Goal: Task Accomplishment & Management: Complete application form

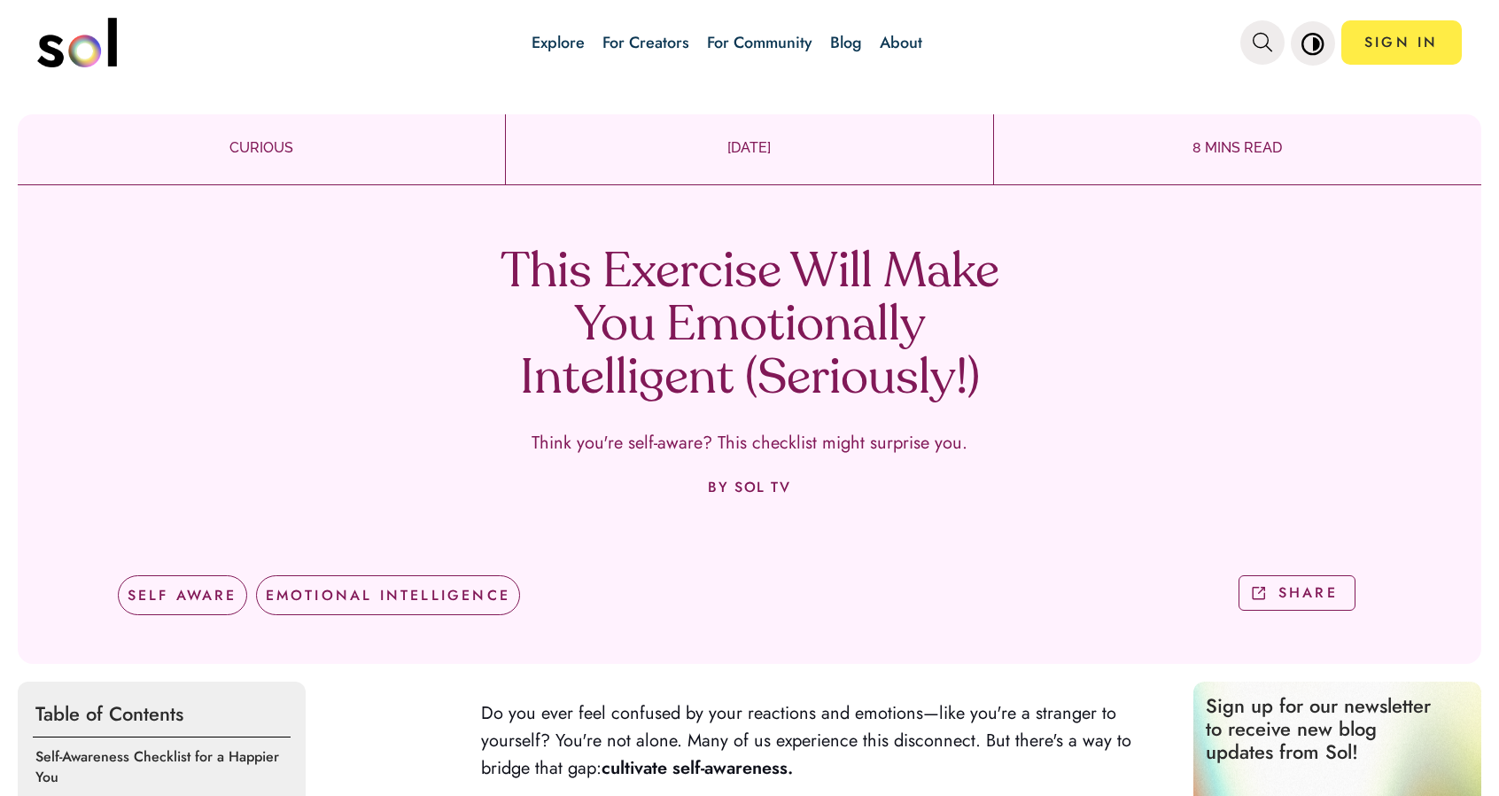
click at [641, 41] on link "For Creators" at bounding box center [646, 42] width 87 height 23
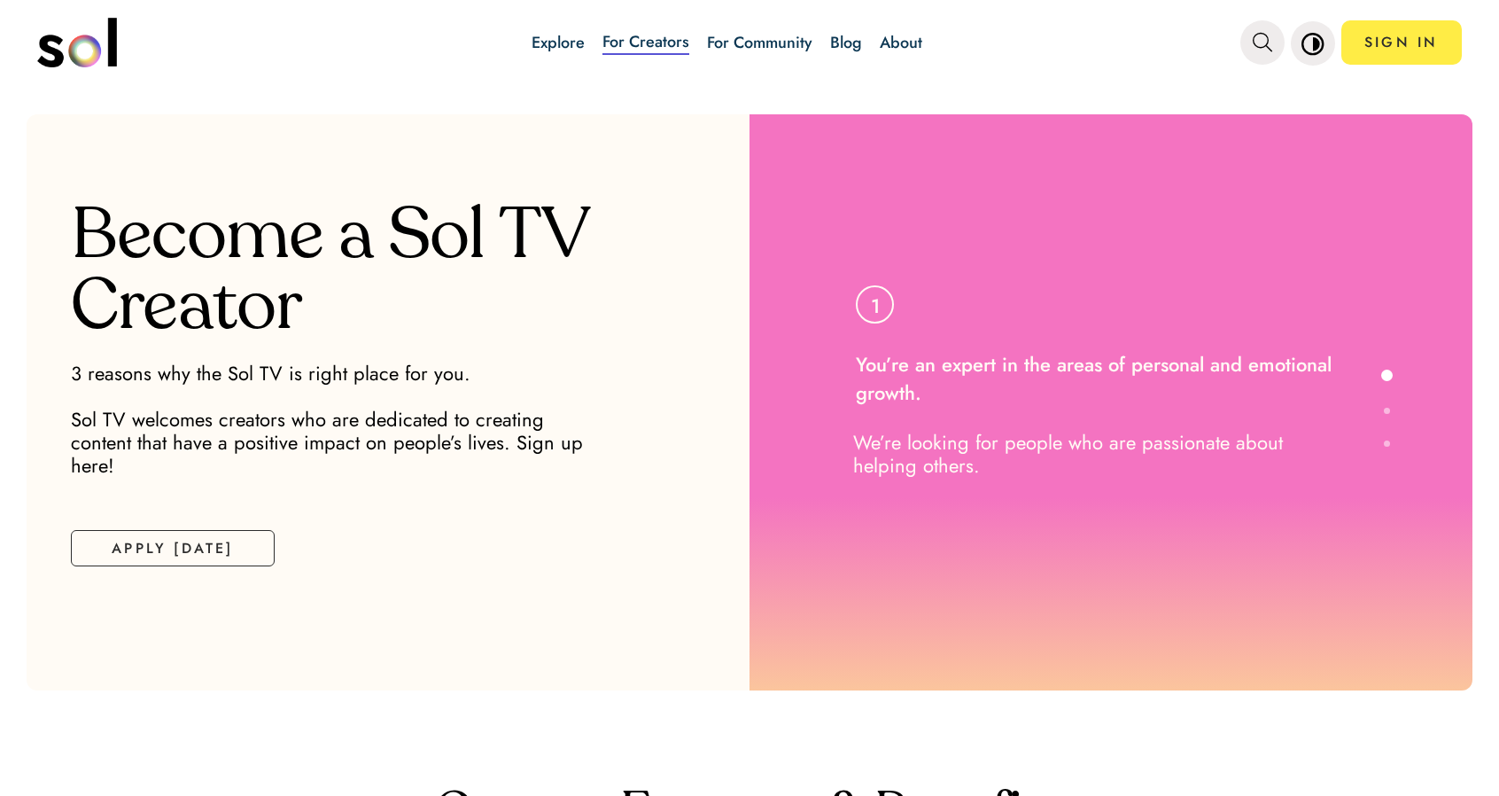
click at [784, 37] on link "For Community" at bounding box center [759, 42] width 105 height 23
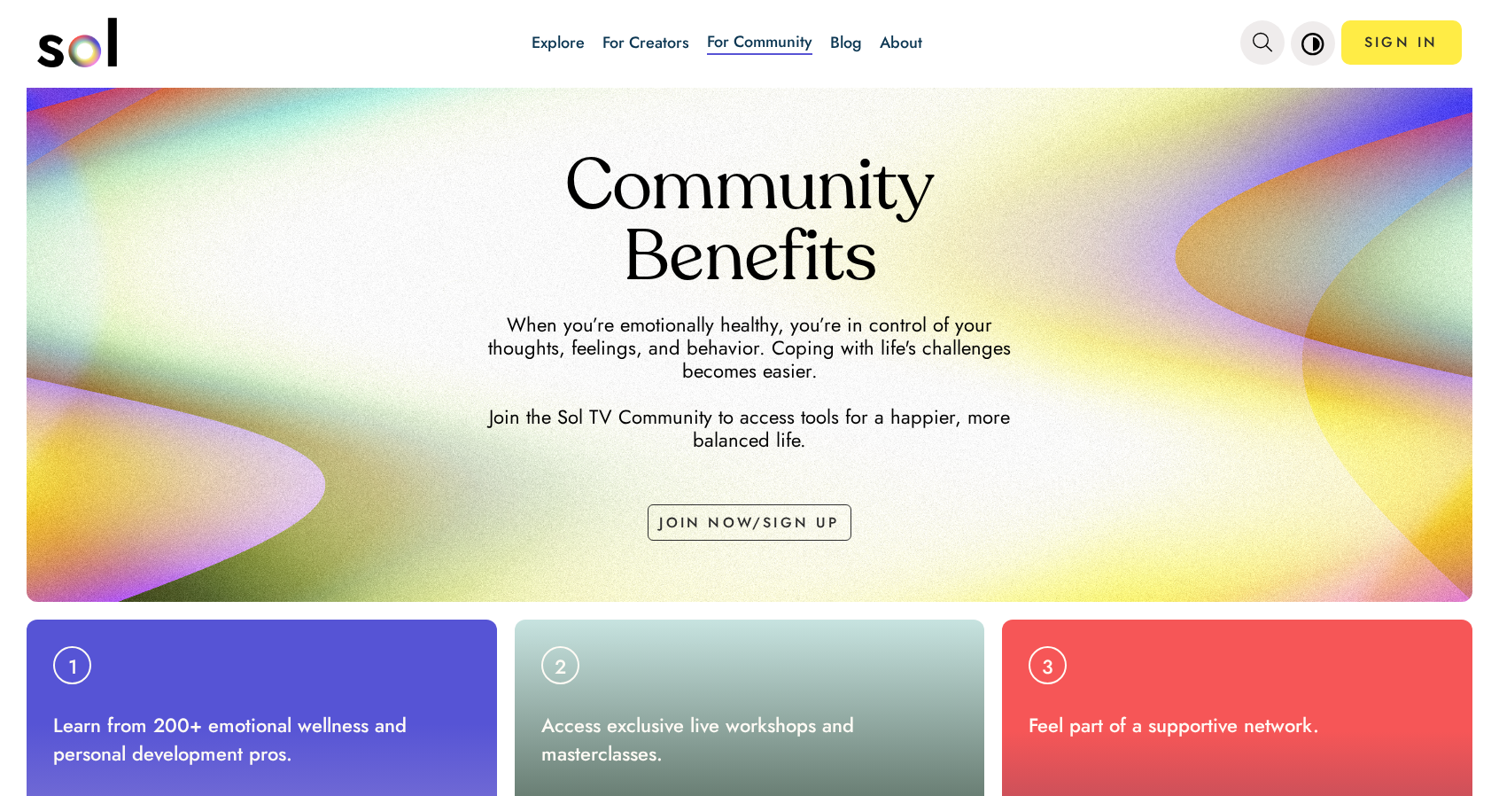
scroll to position [177, 0]
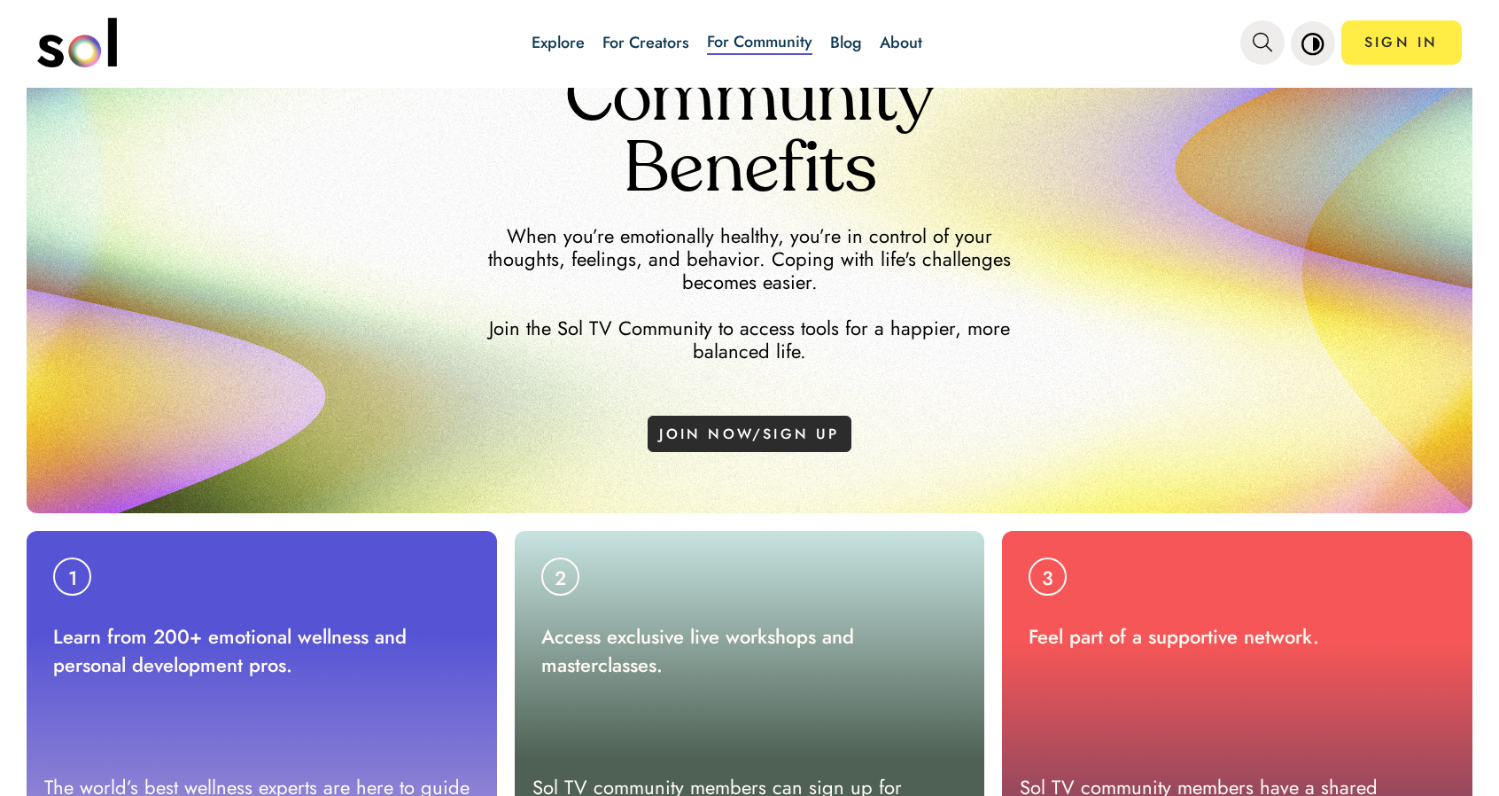
click at [736, 436] on button "JOIN NOW/SIGN UP" at bounding box center [750, 434] width 204 height 36
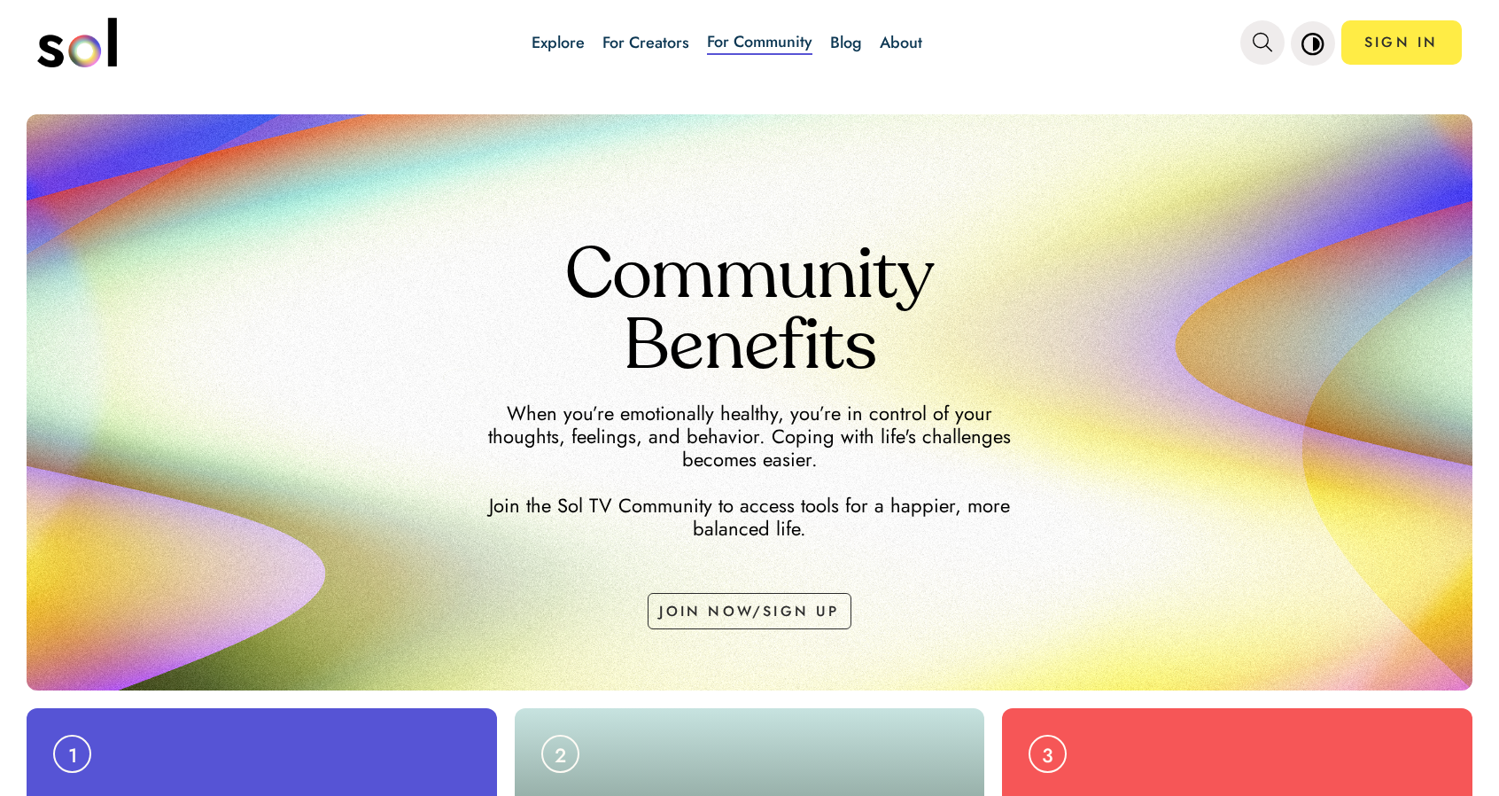
scroll to position [27, 0]
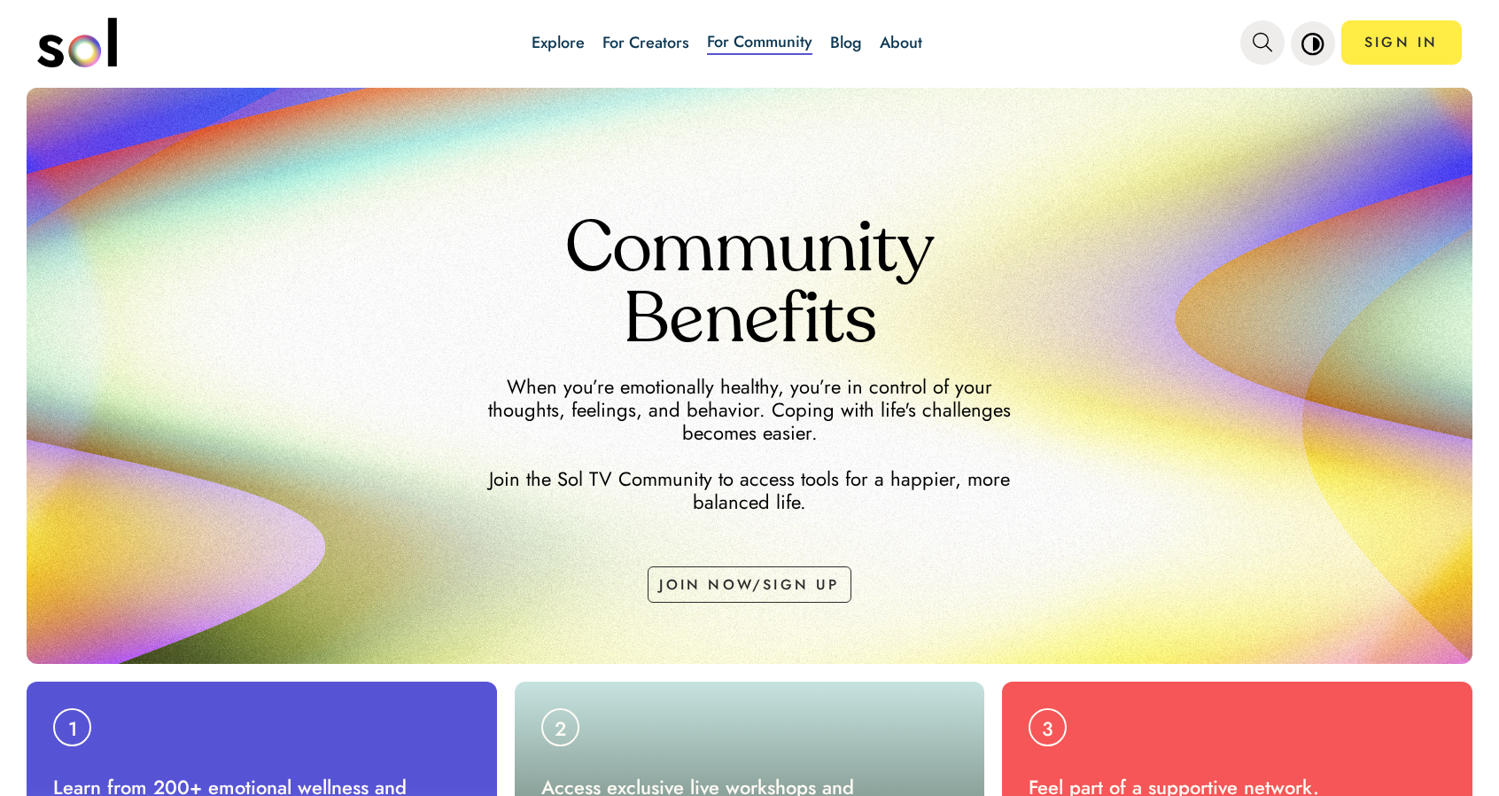
click at [619, 35] on link "For Creators" at bounding box center [646, 42] width 87 height 23
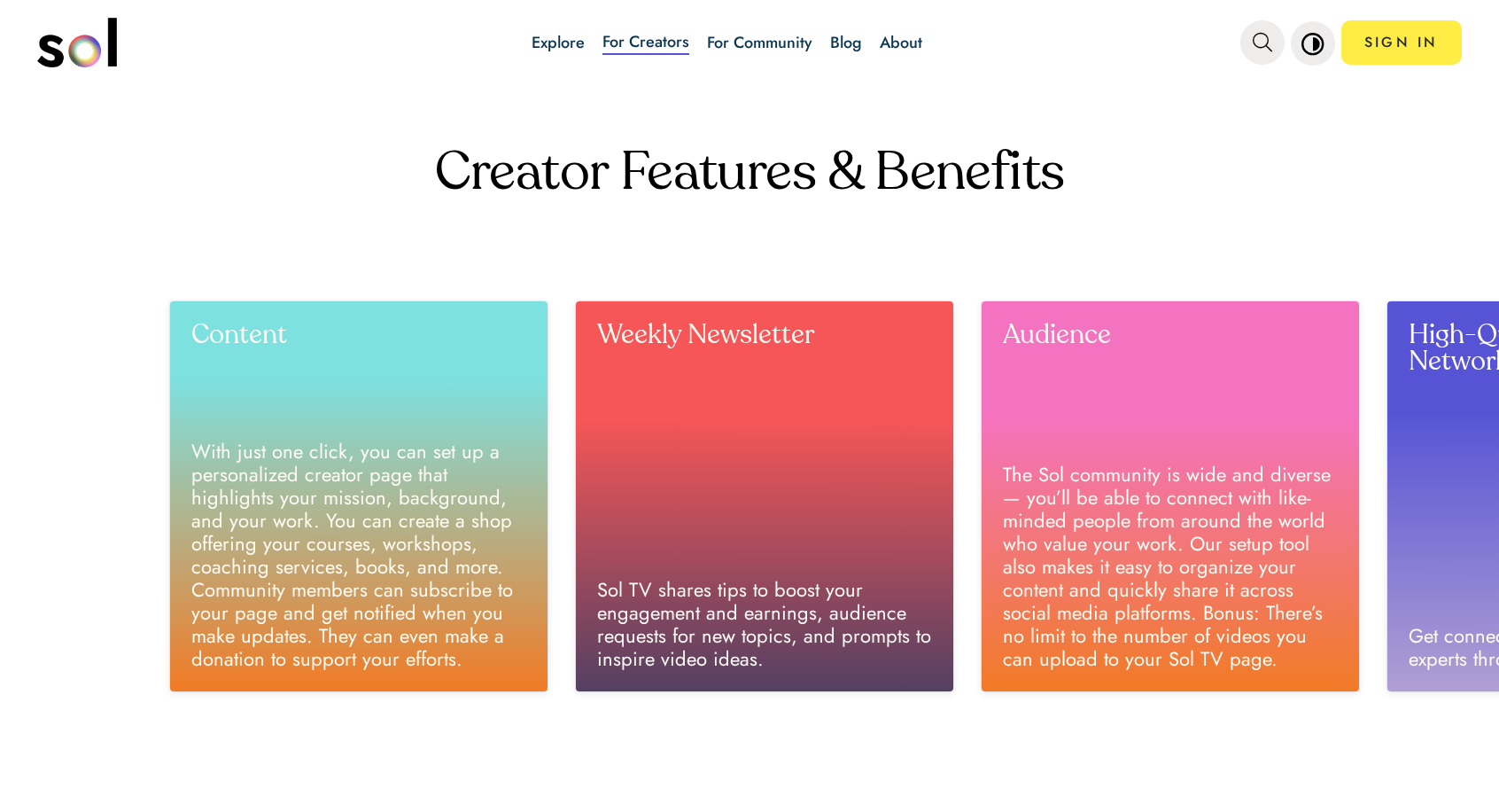
scroll to position [1001, 0]
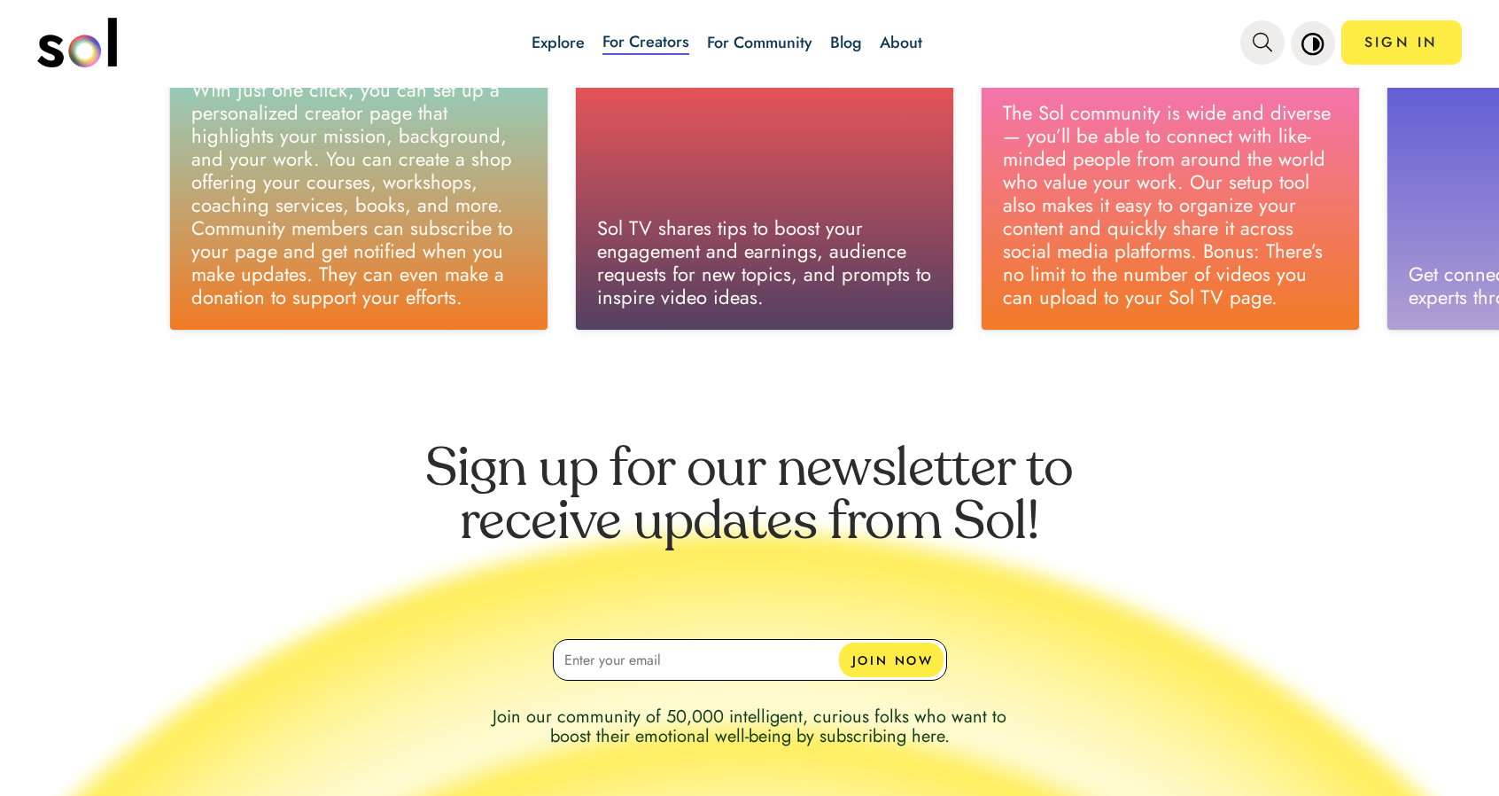
drag, startPoint x: 372, startPoint y: 246, endPoint x: 549, endPoint y: 265, distance: 178.2
click at [448, 412] on div "Become a Sol TV Creator 3 reasons why the Sol TV is right place for you. Sol TV…" at bounding box center [749, 100] width 1499 height 1975
click at [554, 42] on link "Explore" at bounding box center [558, 42] width 53 height 23
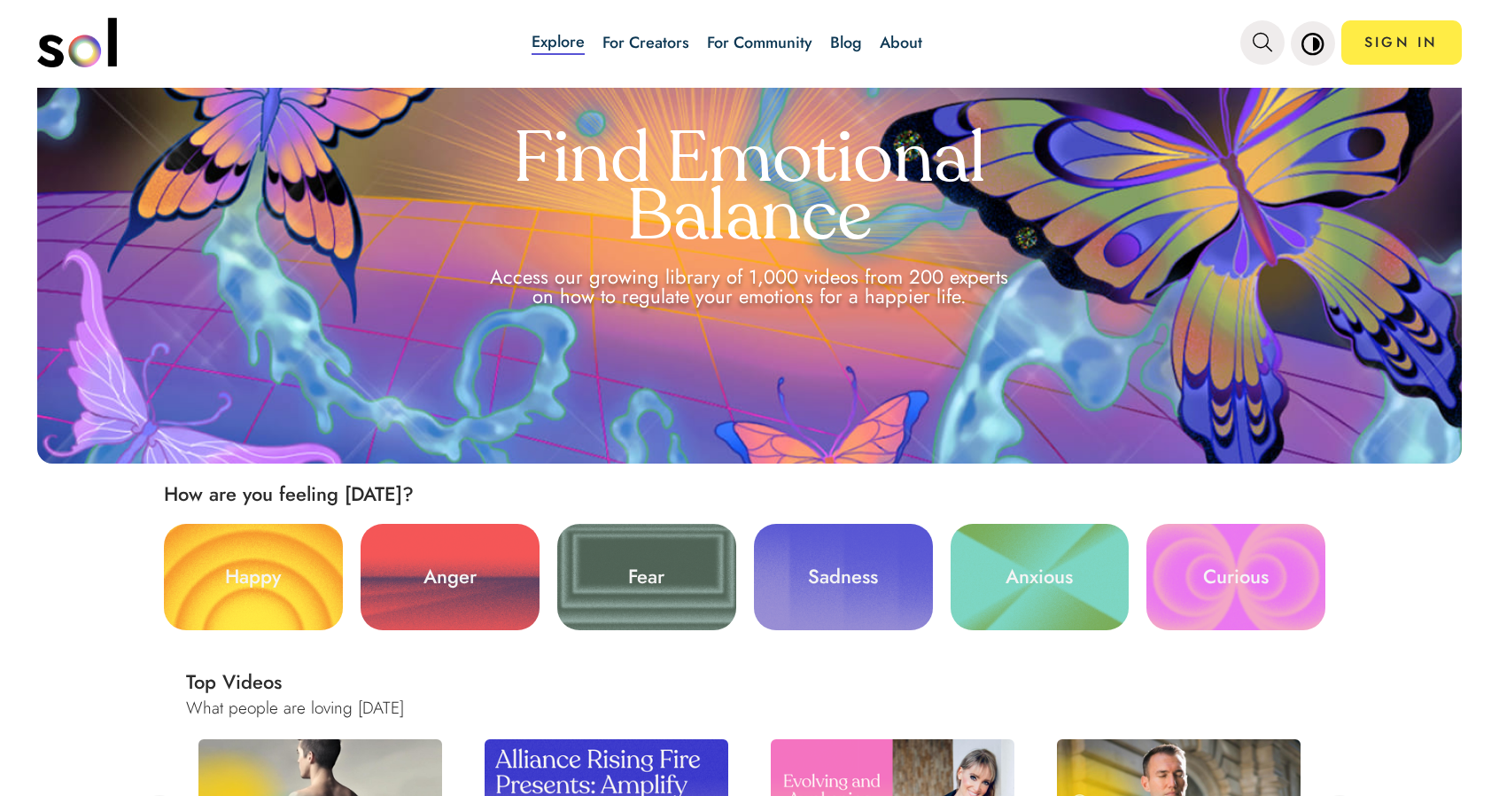
scroll to position [89, 0]
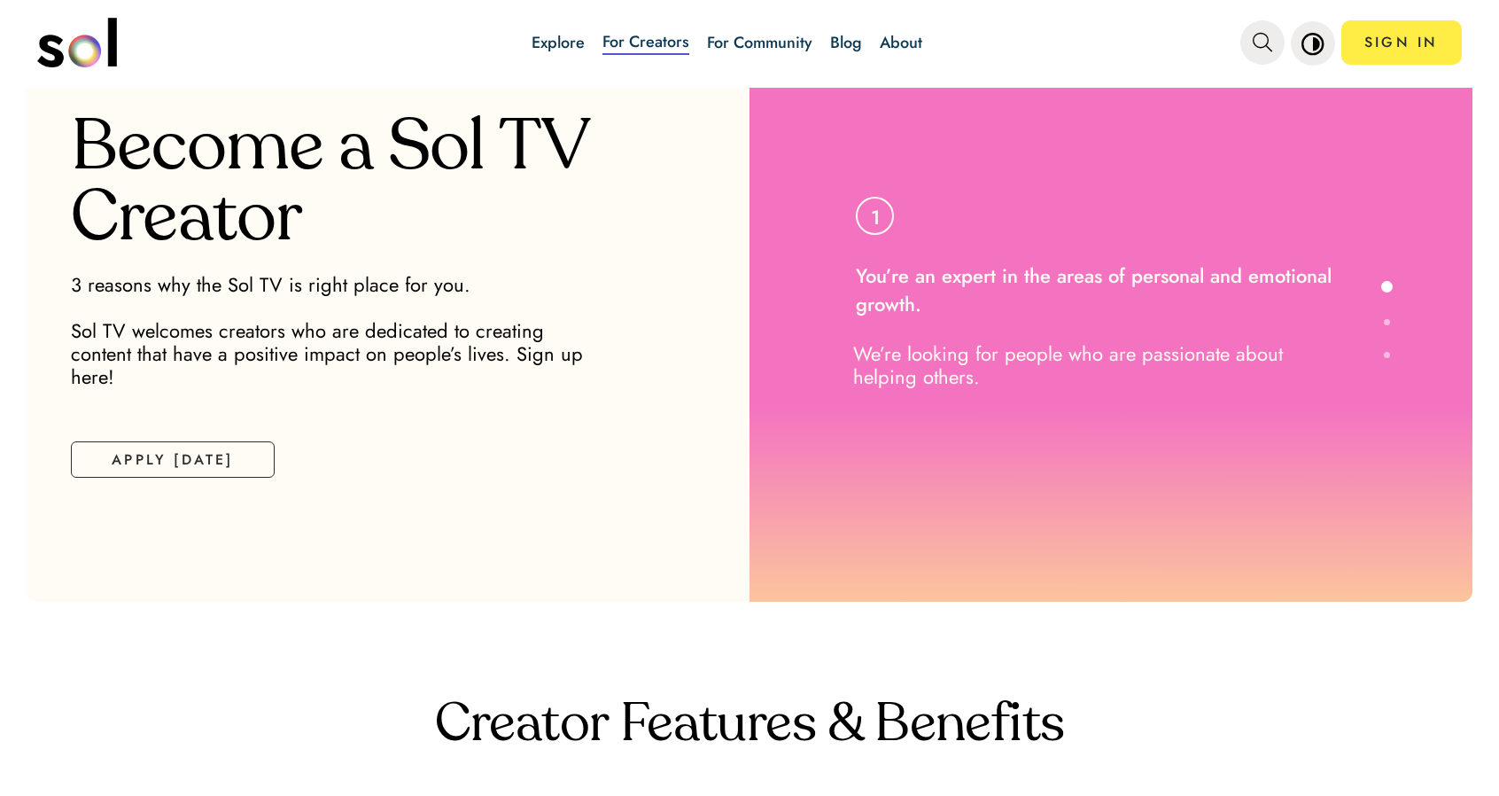
scroll to position [27, 0]
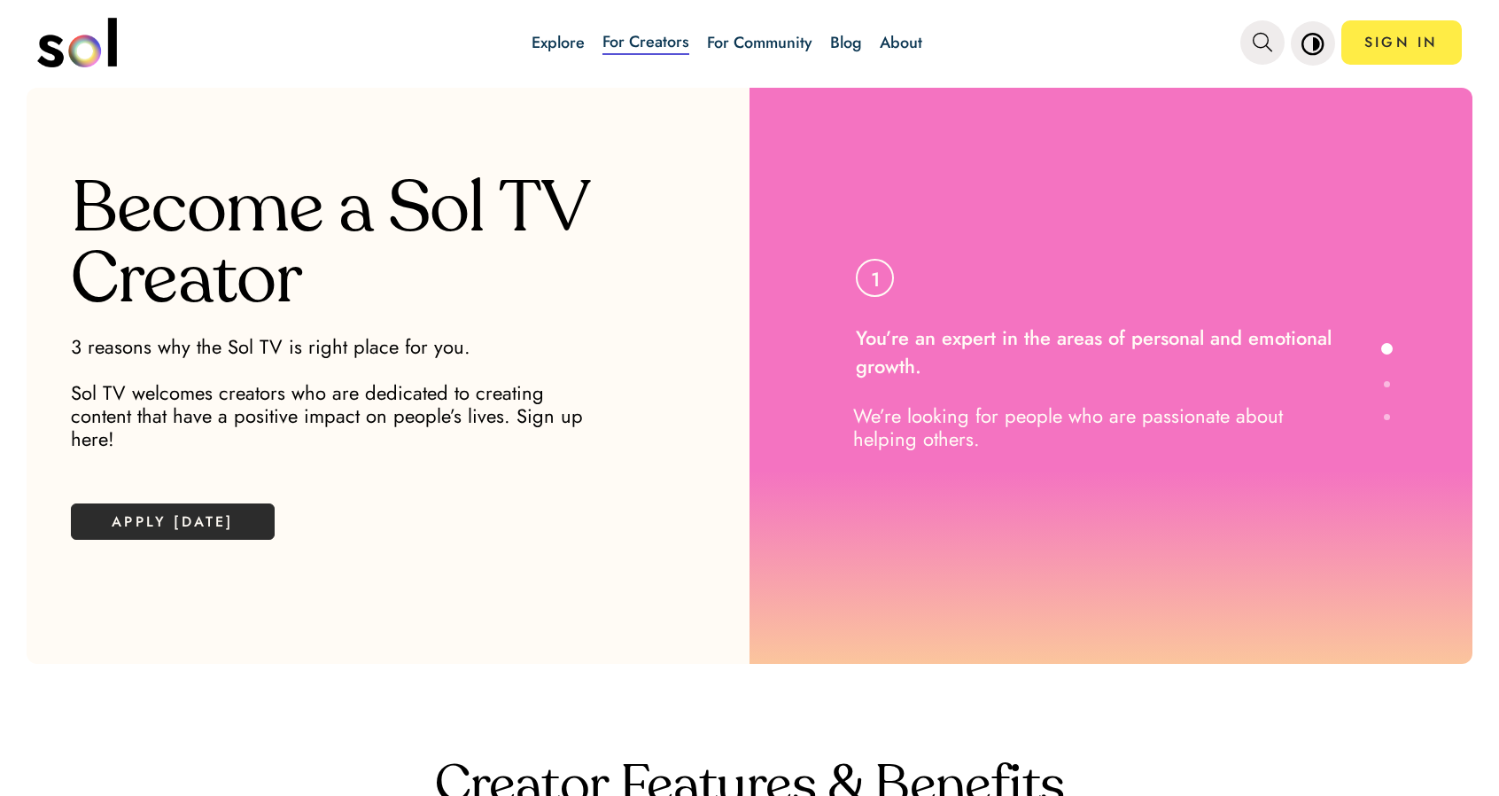
click at [177, 503] on button "APPLY [DATE]" at bounding box center [173, 521] width 204 height 36
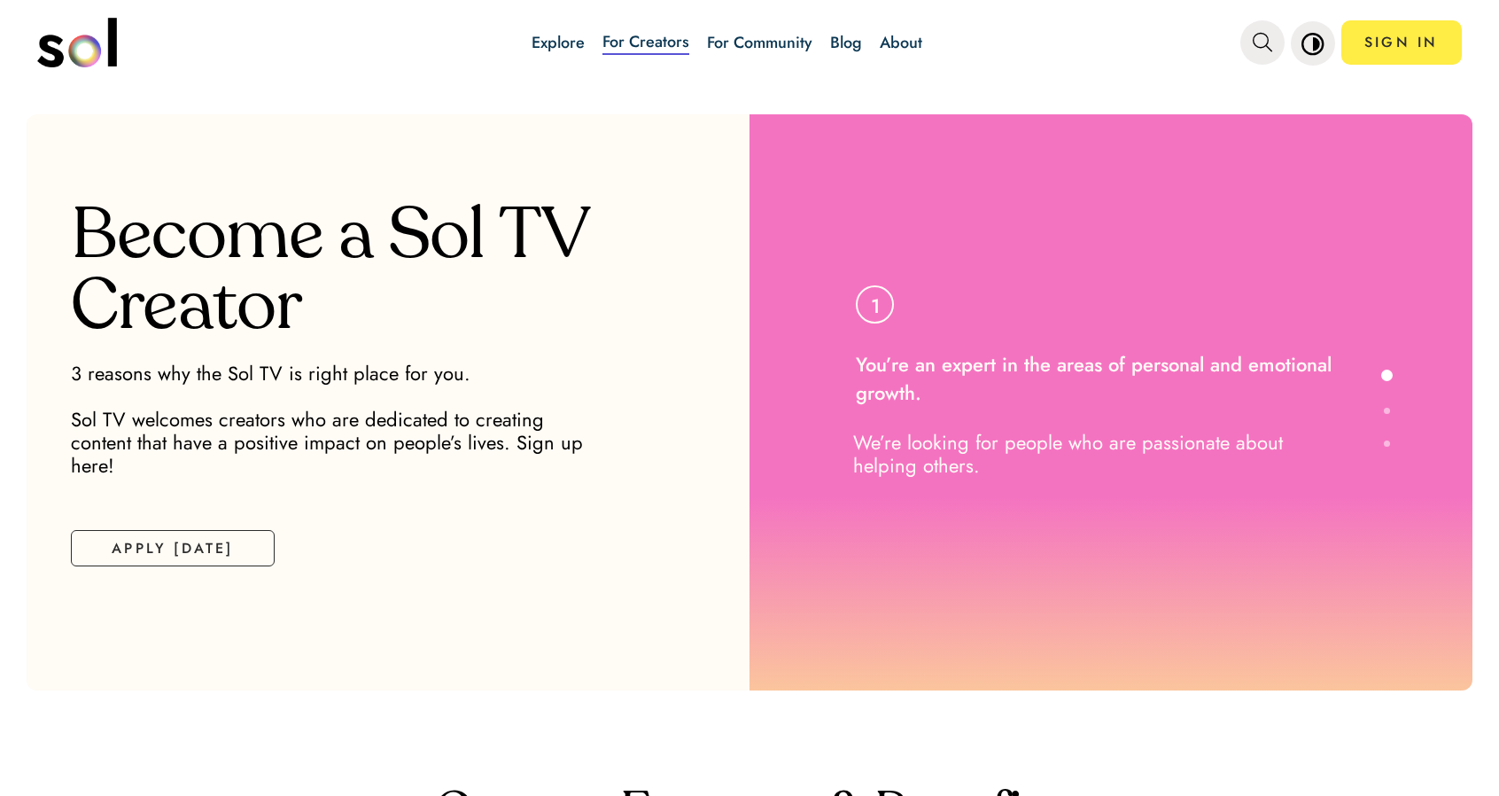
scroll to position [27, 0]
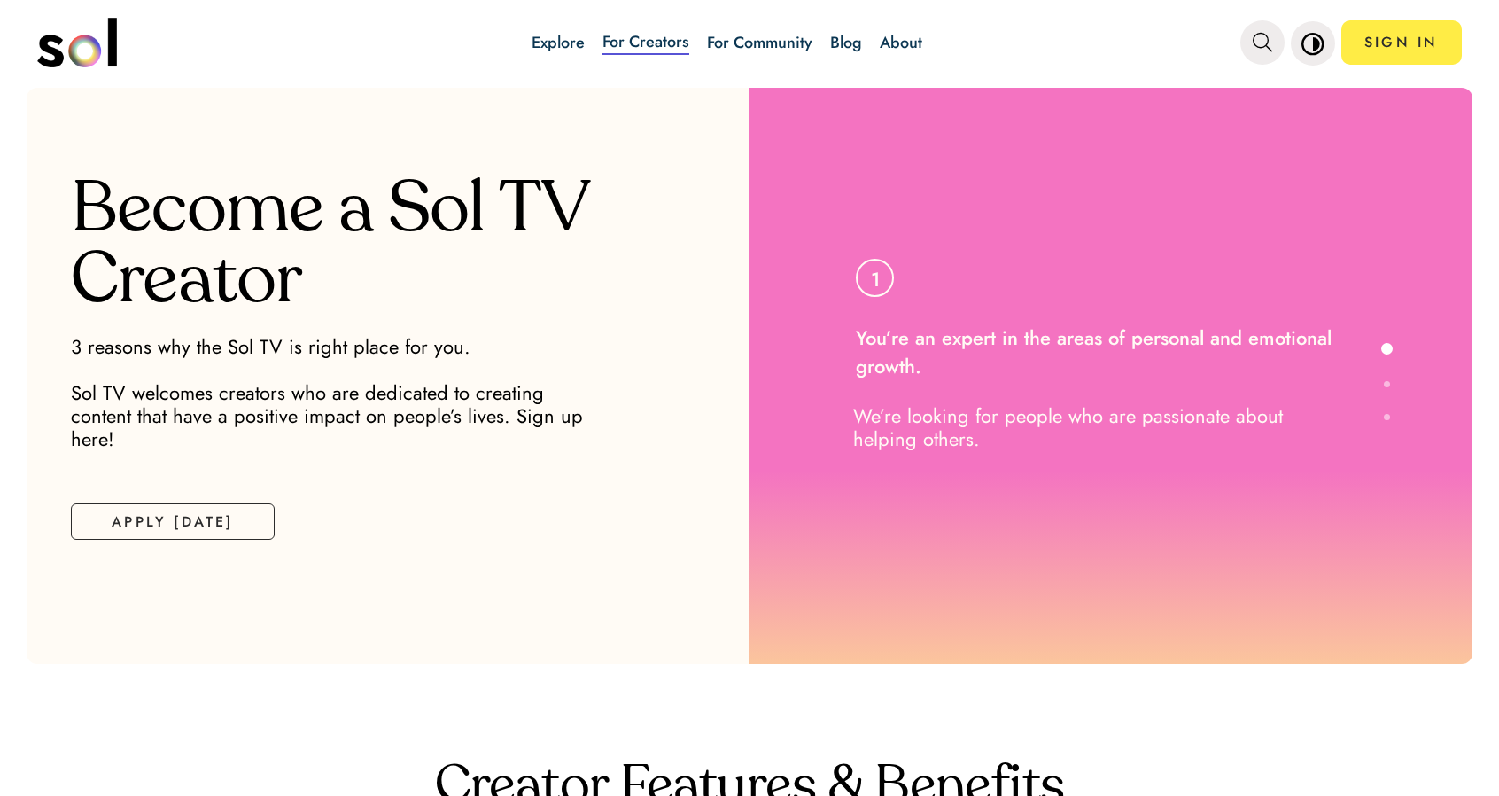
click at [909, 39] on link "About" at bounding box center [901, 42] width 43 height 23
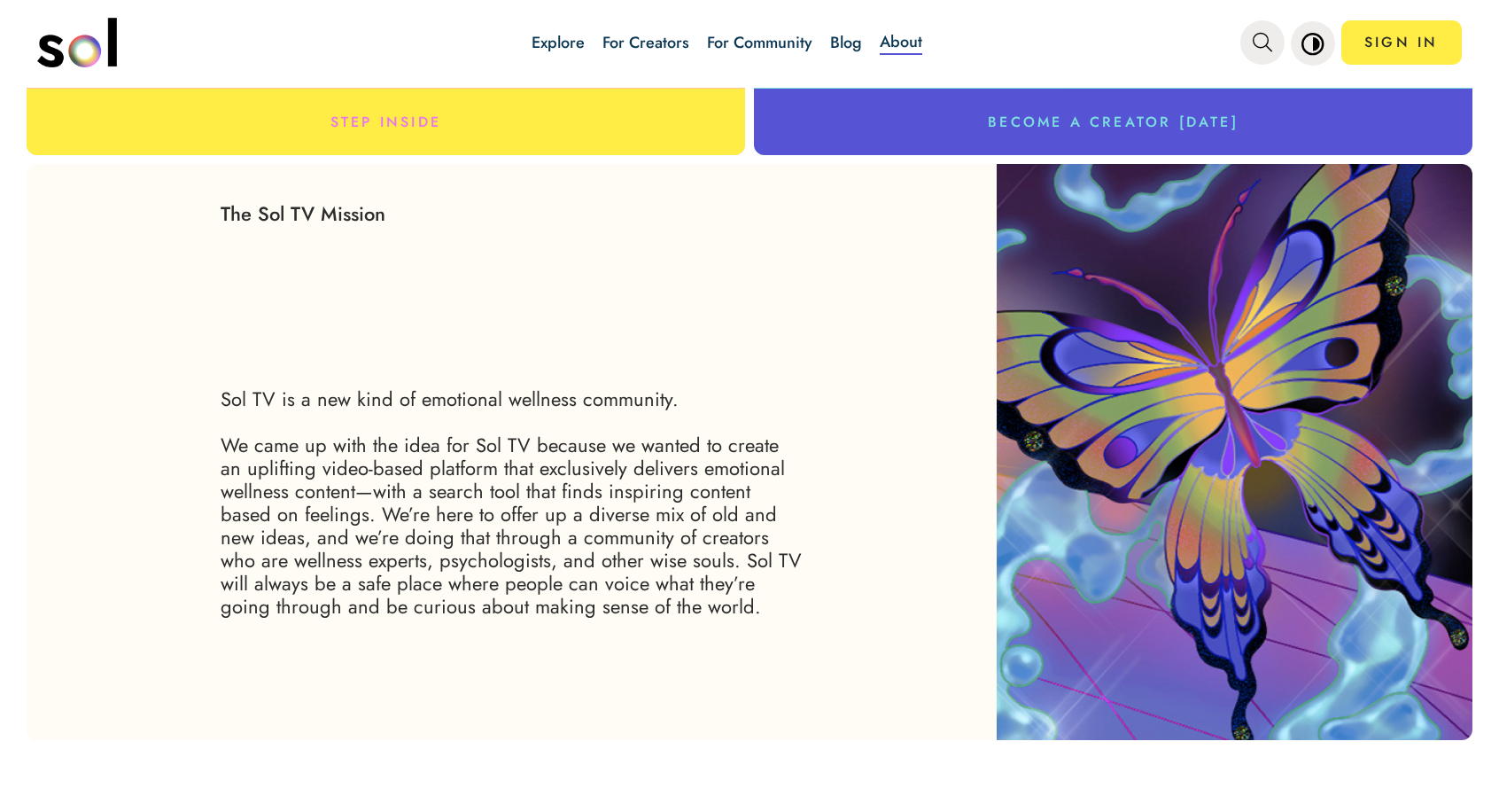
scroll to position [292, 0]
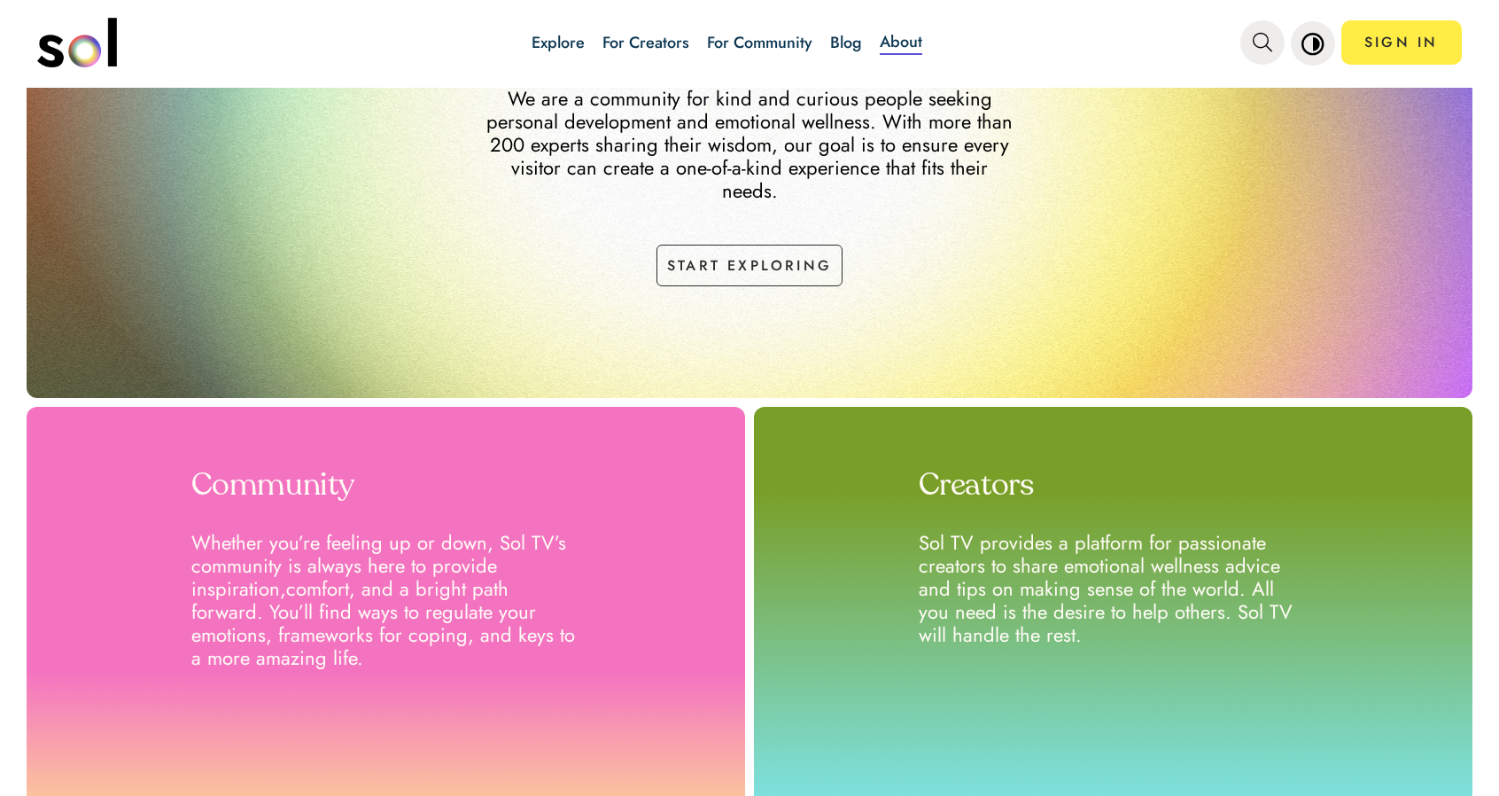
click at [656, 42] on link "For Creators" at bounding box center [646, 42] width 87 height 23
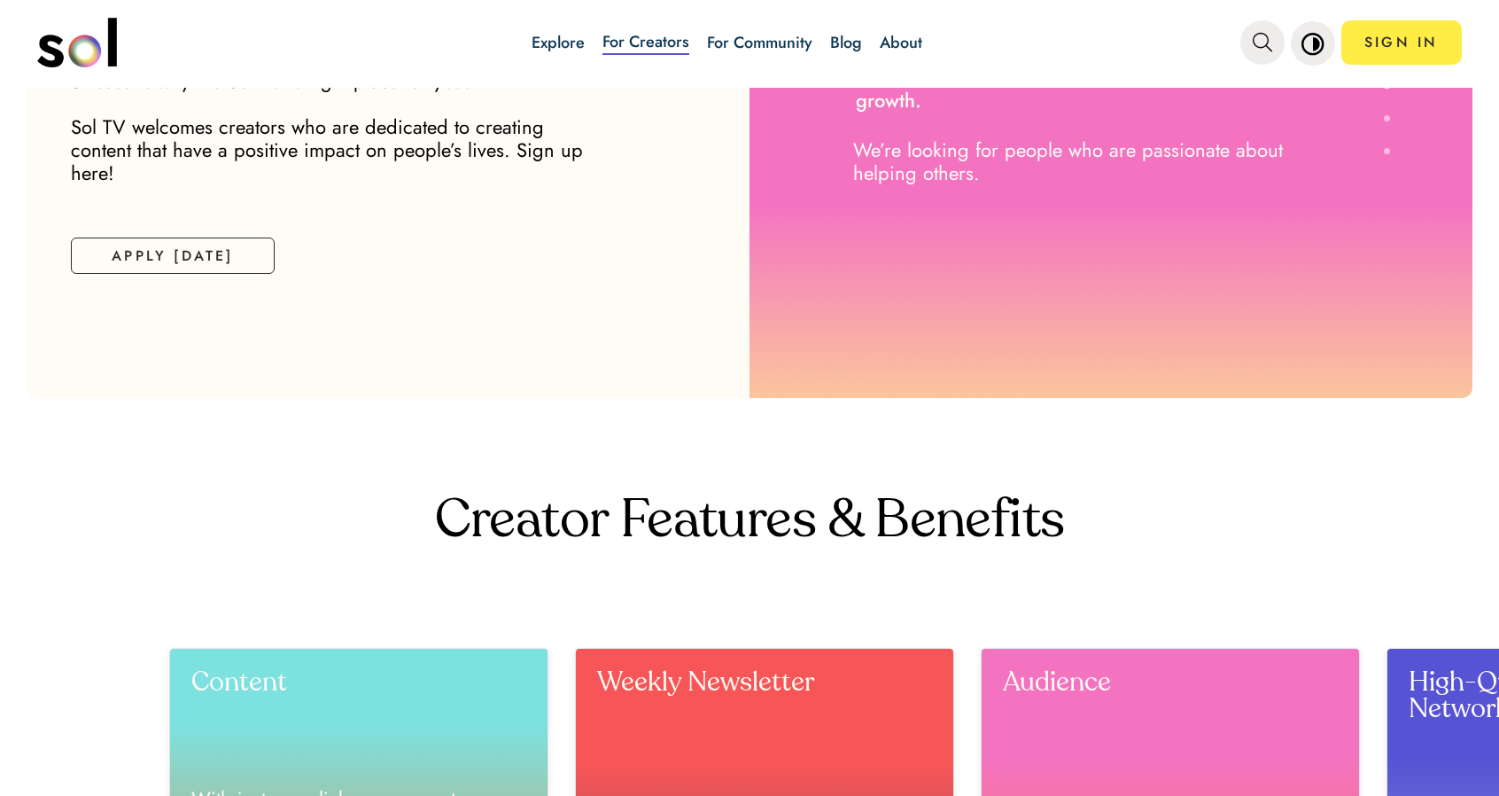
scroll to position [27, 0]
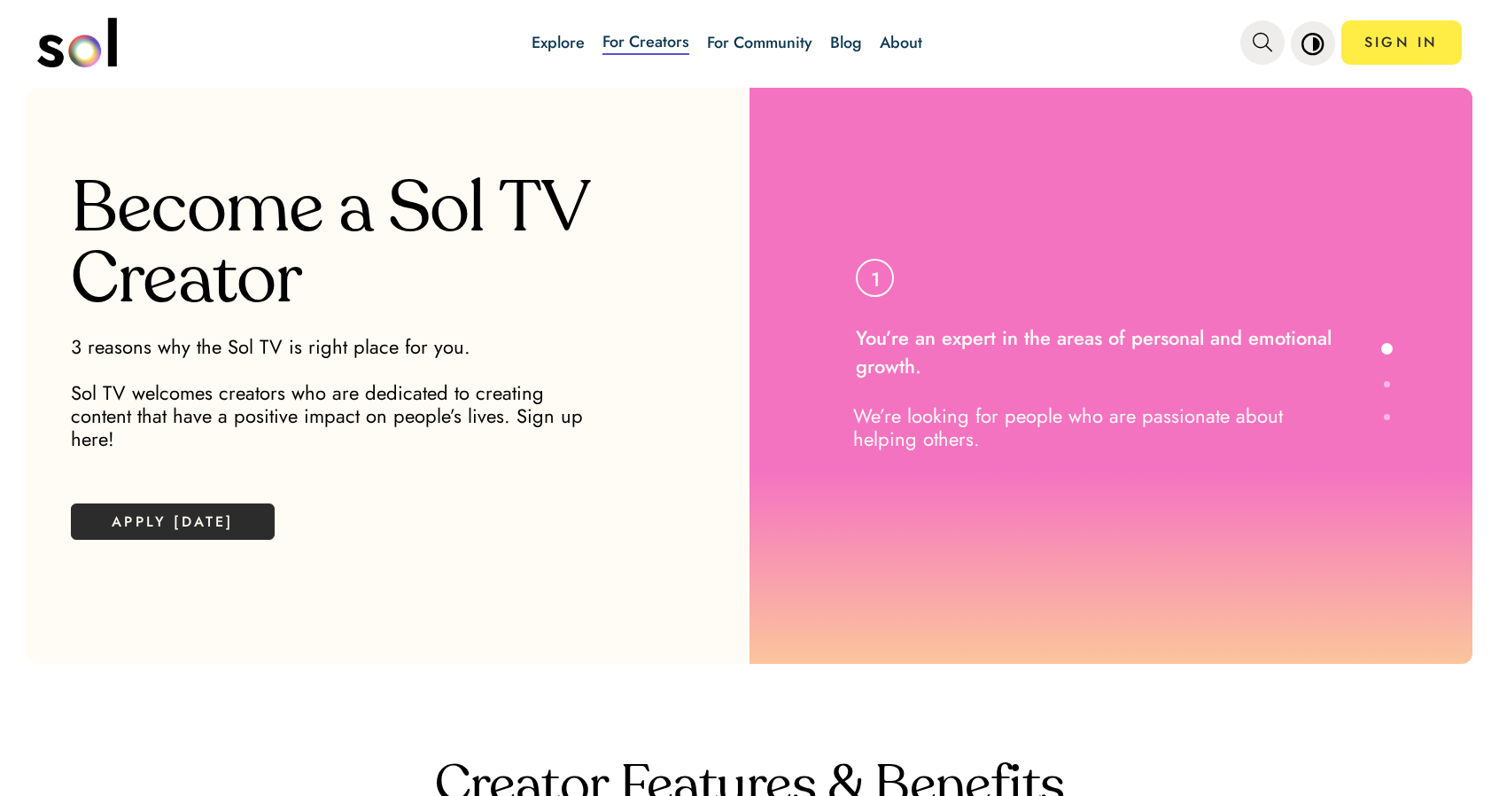
click at [168, 503] on button "APPLY [DATE]" at bounding box center [173, 521] width 204 height 36
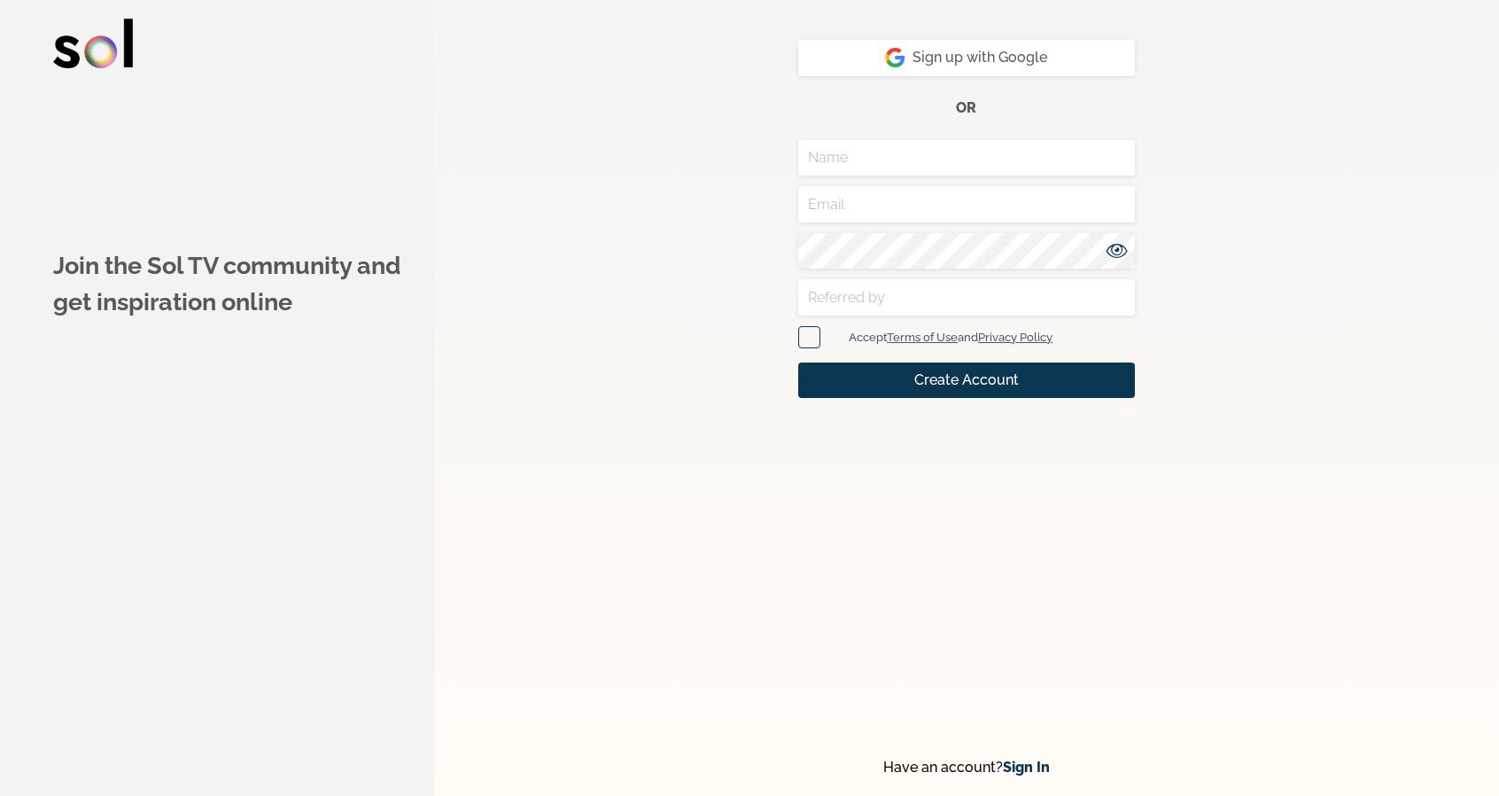
click at [810, 333] on span at bounding box center [809, 337] width 22 height 22
click at [810, 333] on input "checkbox" at bounding box center [804, 337] width 12 height 12
checkbox input "true"
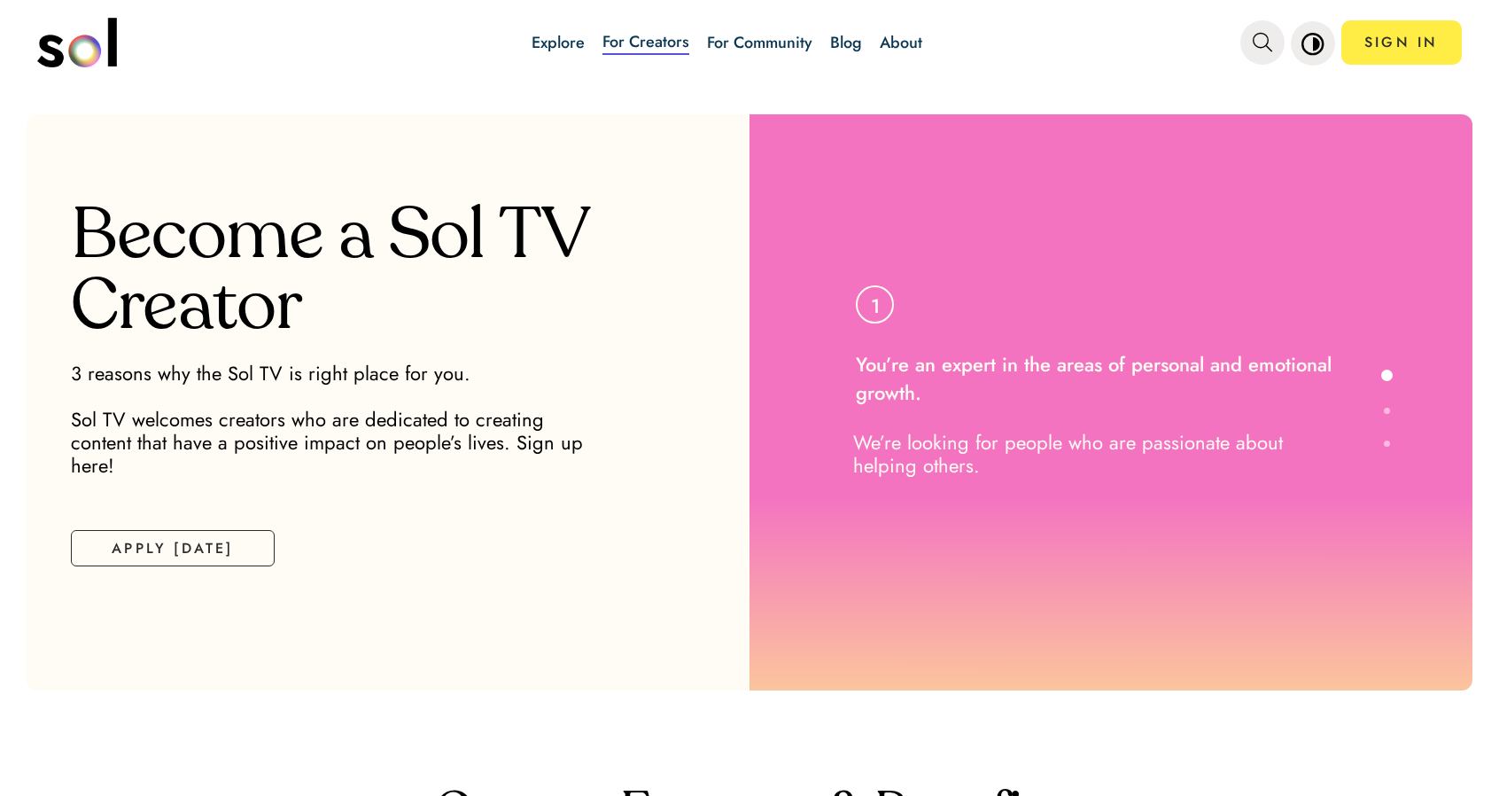
scroll to position [27, 0]
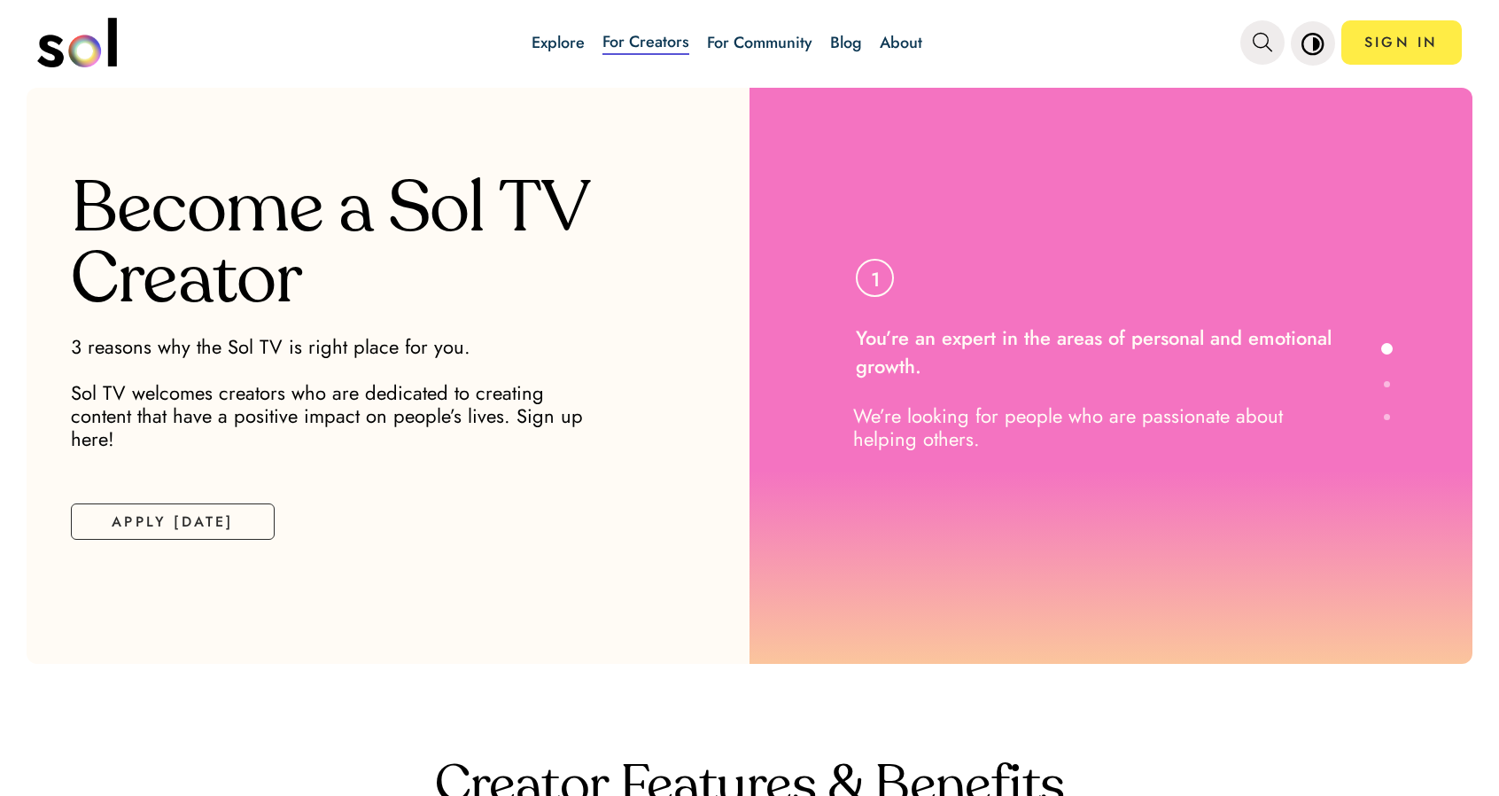
click at [893, 36] on link "About" at bounding box center [901, 42] width 43 height 23
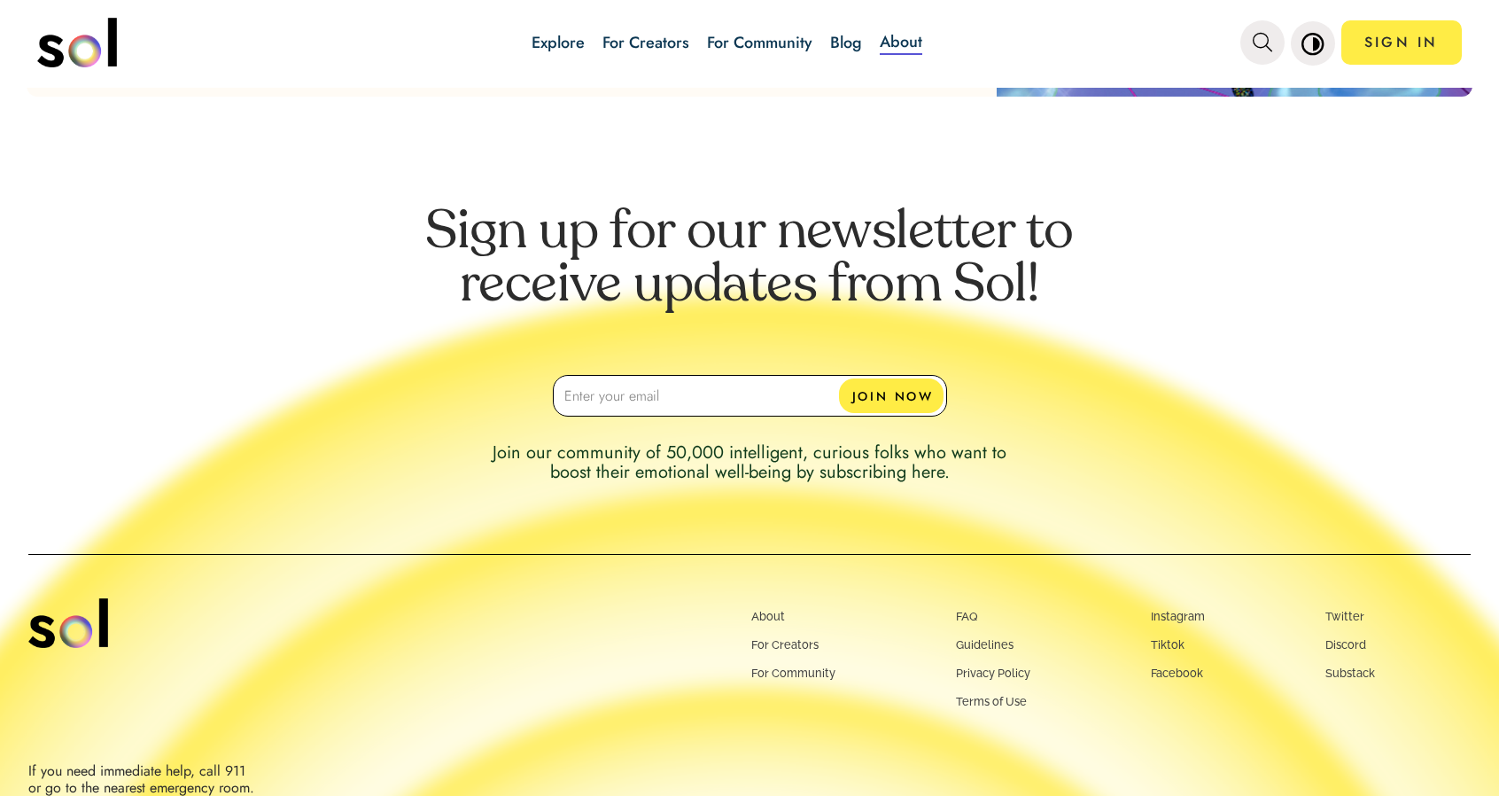
scroll to position [1700, 0]
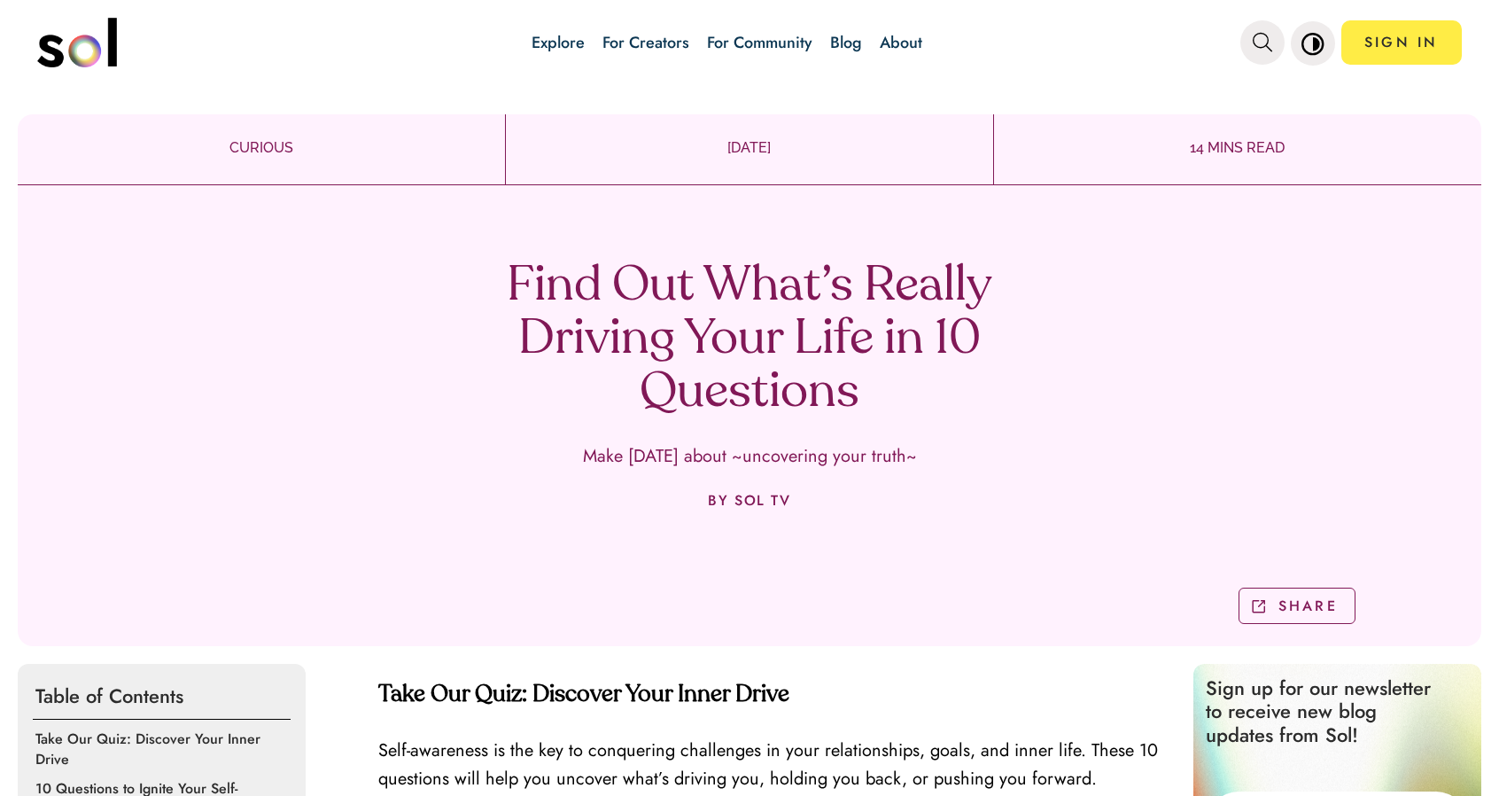
scroll to position [1241, 0]
